Goal: Information Seeking & Learning: Learn about a topic

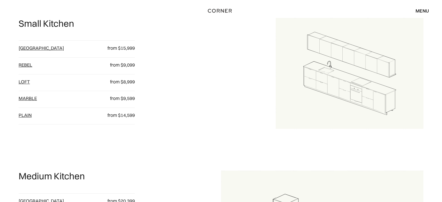
scroll to position [289, 0]
click at [422, 11] on div "menu" at bounding box center [422, 10] width 13 height 5
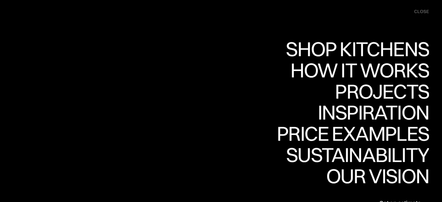
click at [419, 10] on div "close" at bounding box center [421, 11] width 15 height 6
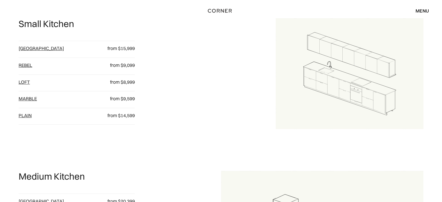
click at [26, 47] on link "[GEOGRAPHIC_DATA]" at bounding box center [41, 48] width 45 height 6
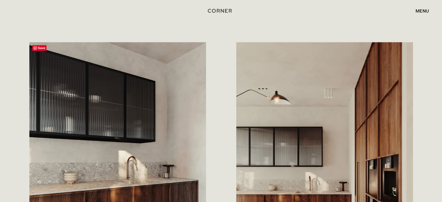
scroll to position [586, 0]
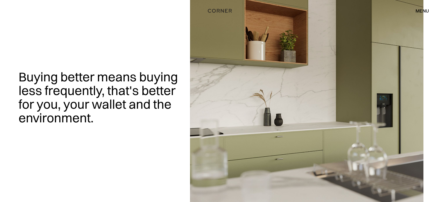
click at [207, 64] on img at bounding box center [306, 101] width 233 height 202
click at [416, 11] on div "menu" at bounding box center [422, 10] width 13 height 5
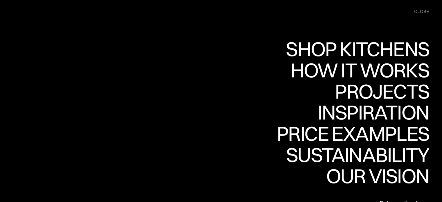
click at [415, 11] on div "close" at bounding box center [421, 11] width 15 height 6
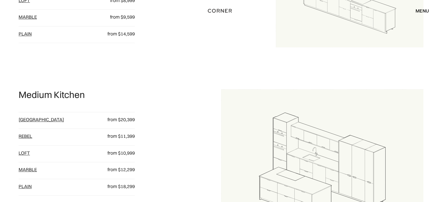
scroll to position [413, 0]
